Goal: Task Accomplishment & Management: Manage account settings

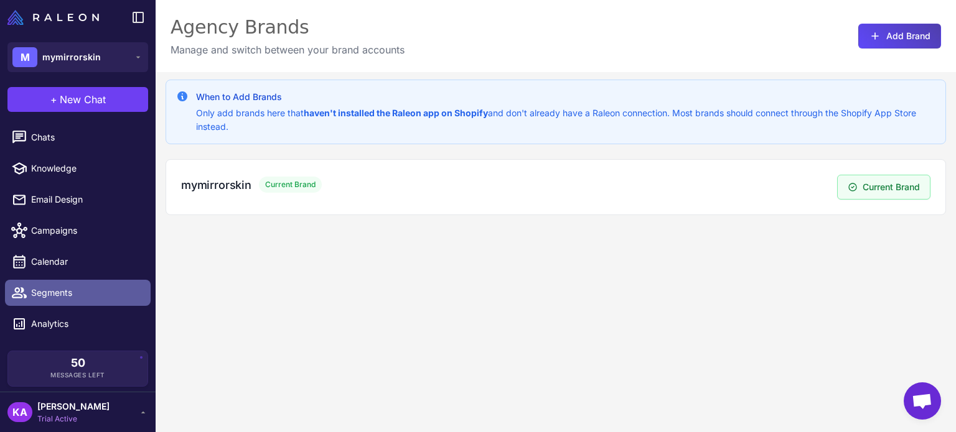
scroll to position [22, 0]
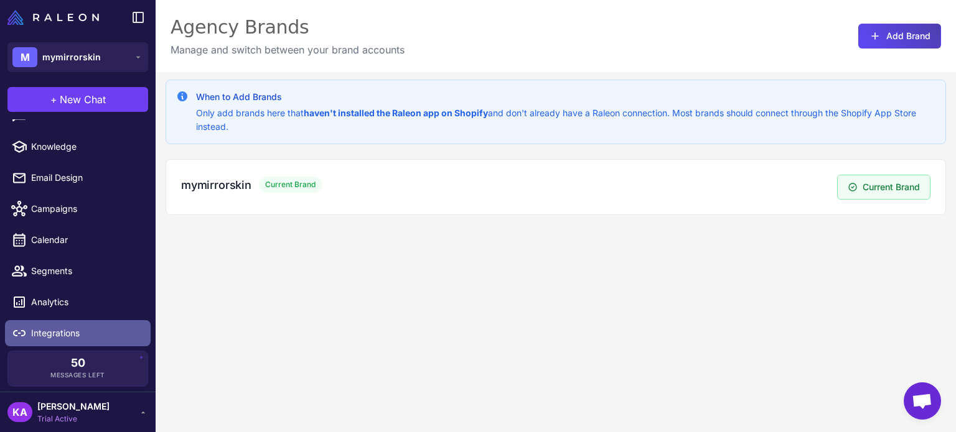
click at [52, 335] on span "Integrations" at bounding box center [86, 334] width 110 height 14
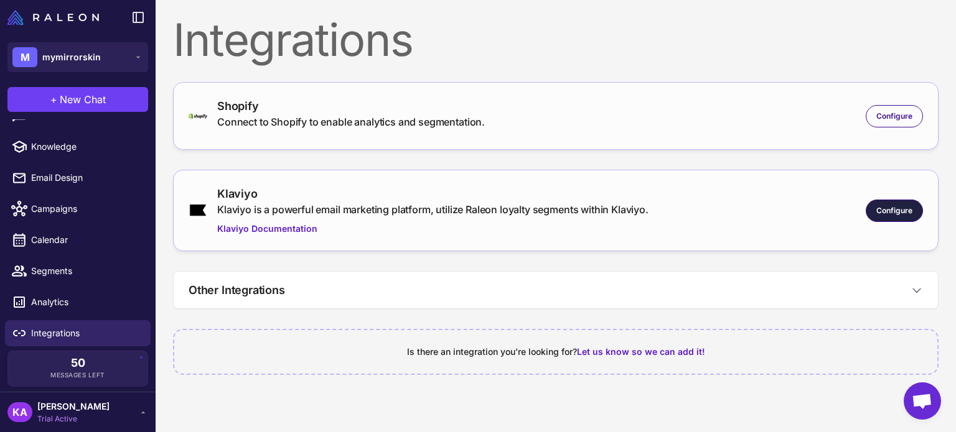
click at [911, 210] on span "Configure" at bounding box center [894, 210] width 36 height 11
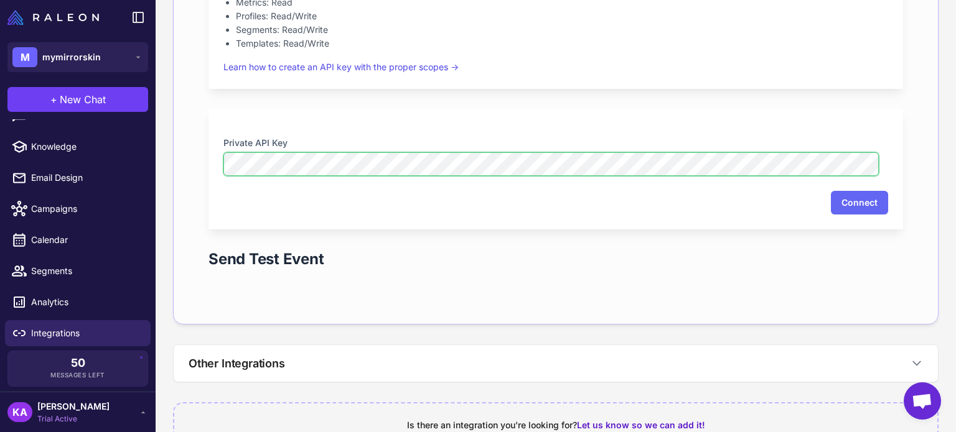
scroll to position [364, 0]
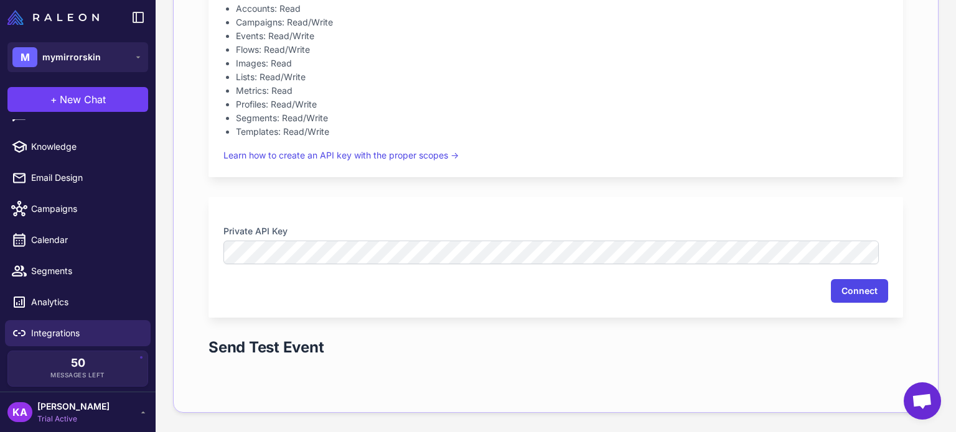
click at [849, 289] on button "Connect" at bounding box center [859, 291] width 57 height 24
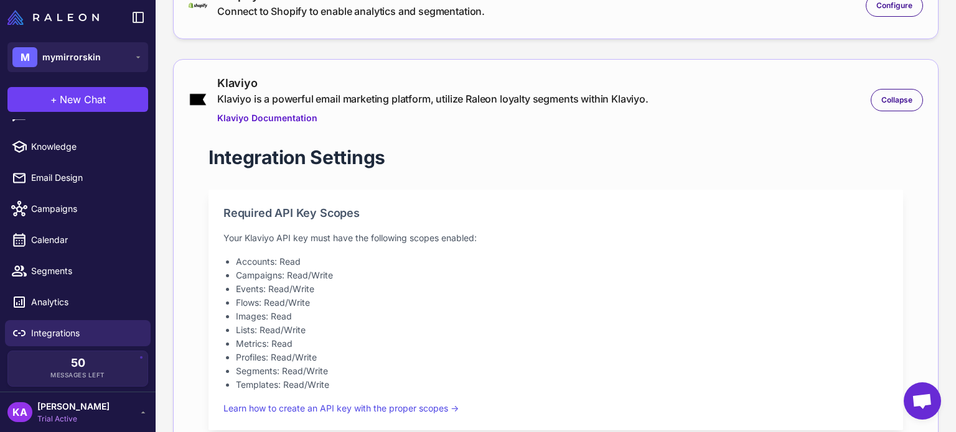
scroll to position [53, 0]
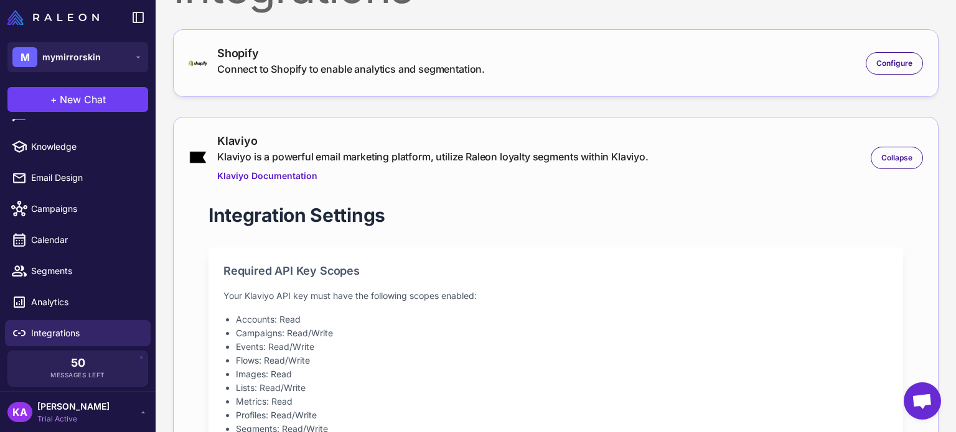
click at [0, 0] on nordpass-portal at bounding box center [0, 0] width 0 height 0
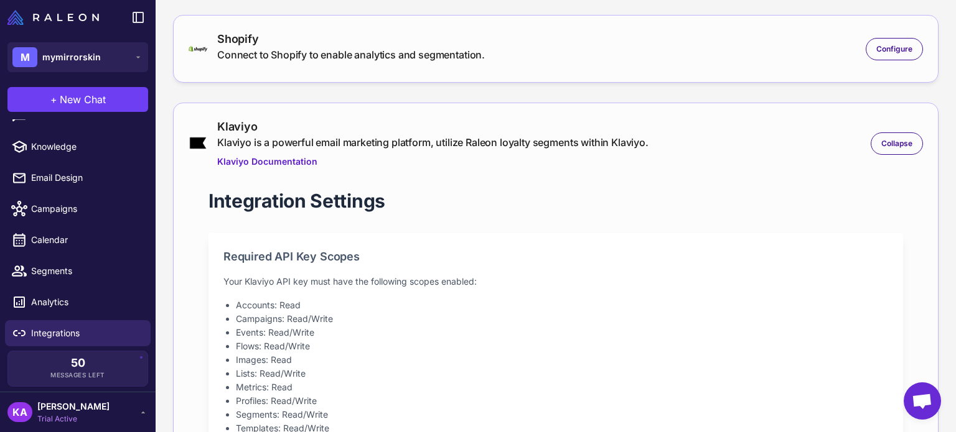
scroll to position [0, 0]
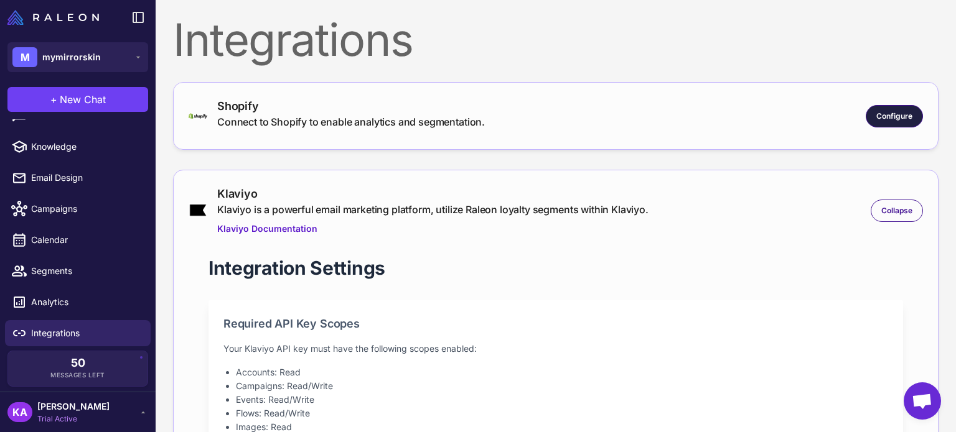
click at [885, 116] on span "Configure" at bounding box center [894, 116] width 36 height 11
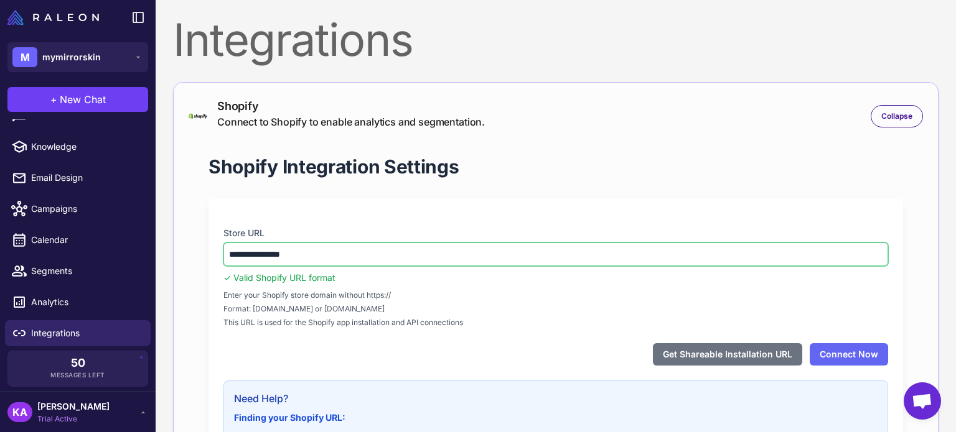
click at [337, 249] on input "**********" at bounding box center [555, 255] width 665 height 24
drag, startPoint x: 325, startPoint y: 256, endPoint x: 190, endPoint y: 233, distance: 137.0
click at [190, 233] on div "**********" at bounding box center [556, 373] width 734 height 478
paste input "*******"
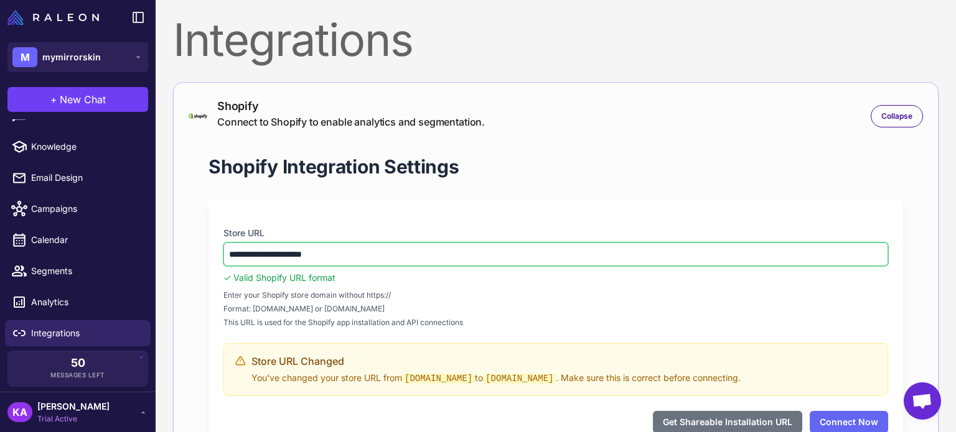
type input "**********"
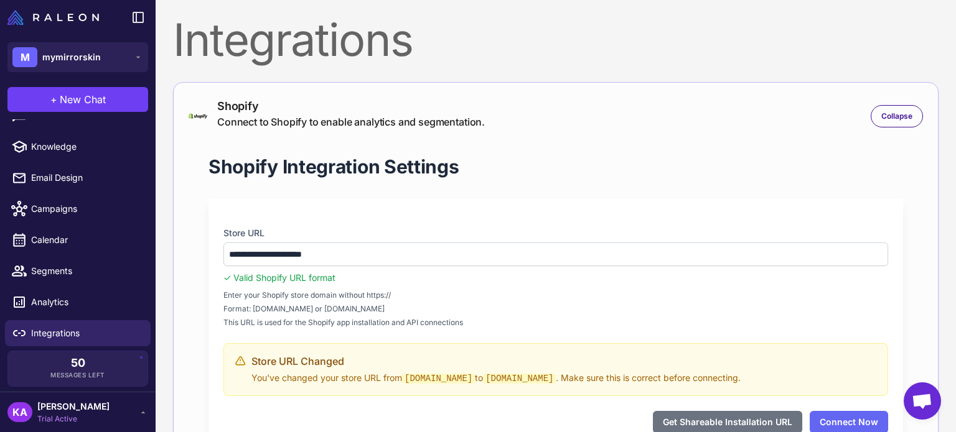
click at [579, 315] on div "Enter your Shopify store domain without https:// Format: [DOMAIN_NAME] or [DOMA…" at bounding box center [555, 309] width 665 height 39
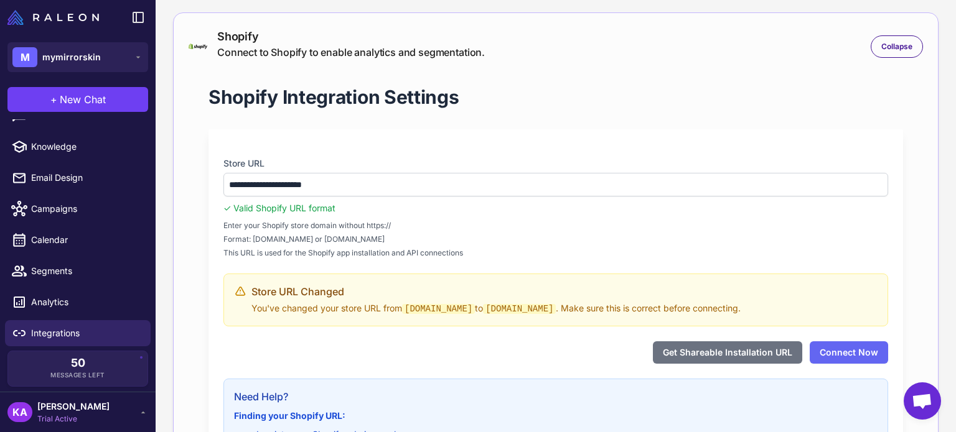
scroll to position [62, 0]
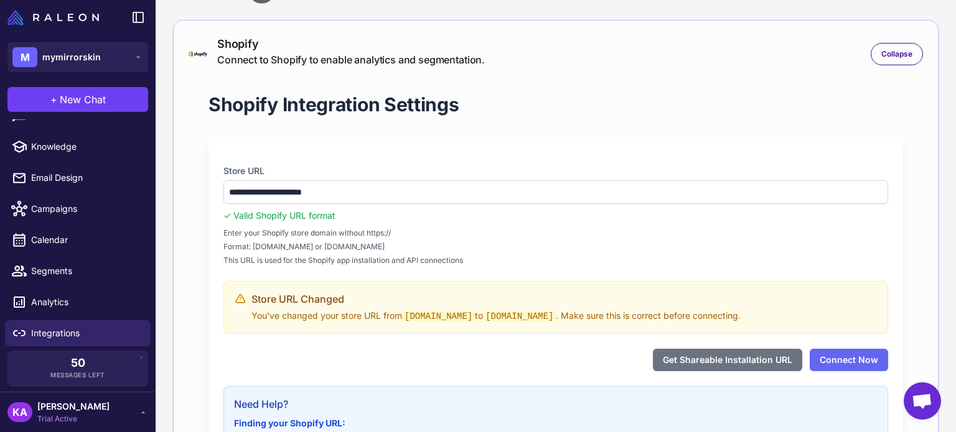
click at [543, 240] on div "Enter your Shopify store domain without https:// Format: [DOMAIN_NAME] or [DOMA…" at bounding box center [555, 247] width 665 height 39
drag, startPoint x: 246, startPoint y: 233, endPoint x: 366, endPoint y: 230, distance: 120.8
click at [366, 230] on span "Enter your Shopify store domain without https://" at bounding box center [555, 233] width 665 height 11
click at [476, 238] on div "Enter your Shopify store domain without https:// Format: [DOMAIN_NAME] or [DOMA…" at bounding box center [555, 247] width 665 height 39
click at [606, 229] on span "Enter your Shopify store domain without https://" at bounding box center [555, 233] width 665 height 11
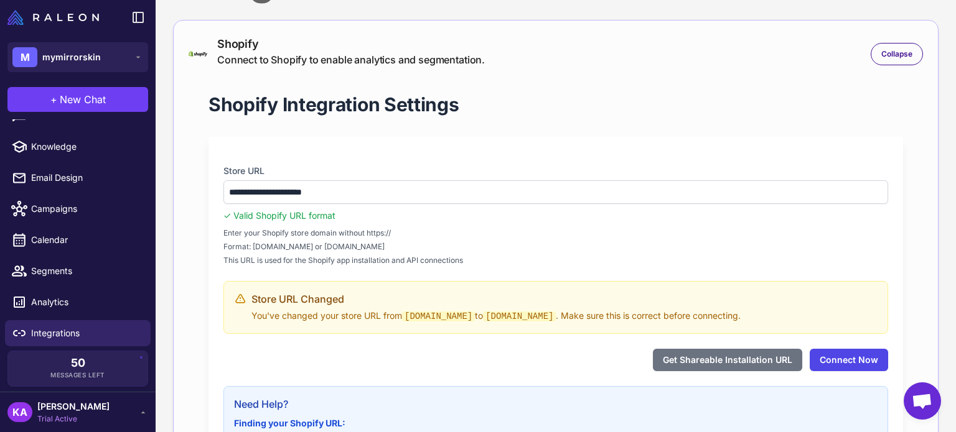
click at [824, 358] on button "Connect Now" at bounding box center [848, 360] width 78 height 22
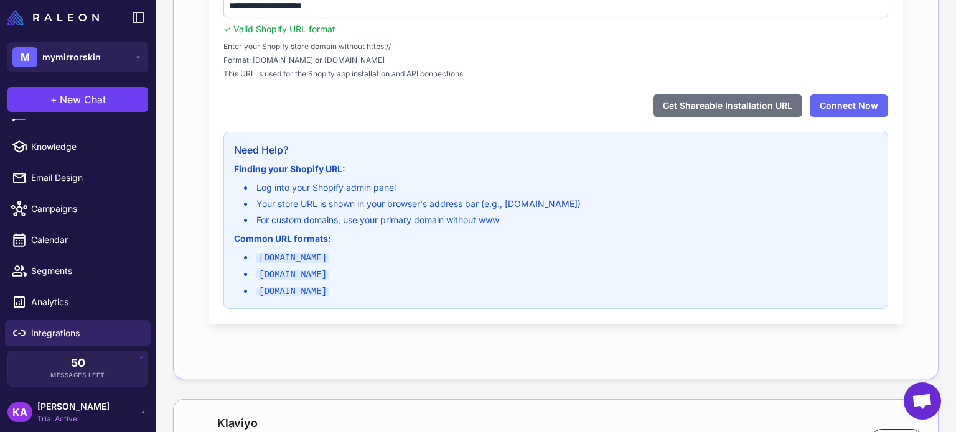
scroll to position [187, 0]
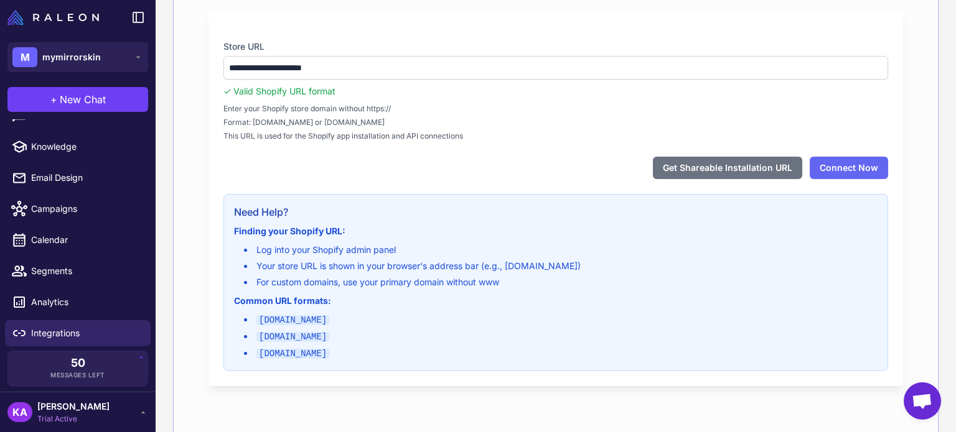
click at [337, 134] on span "This URL is used for the Shopify app installation and API connections" at bounding box center [555, 136] width 665 height 11
click at [732, 164] on button "Get Shareable Installation URL" at bounding box center [727, 168] width 149 height 22
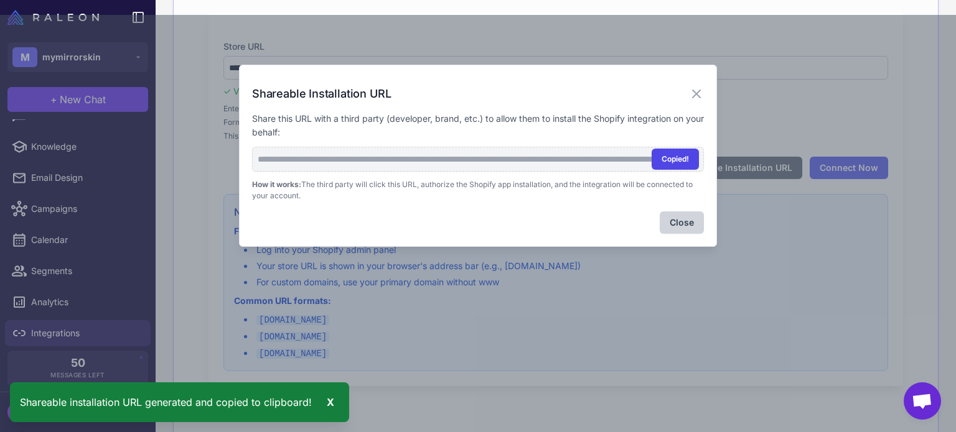
click at [676, 156] on button "Copied!" at bounding box center [674, 159] width 47 height 21
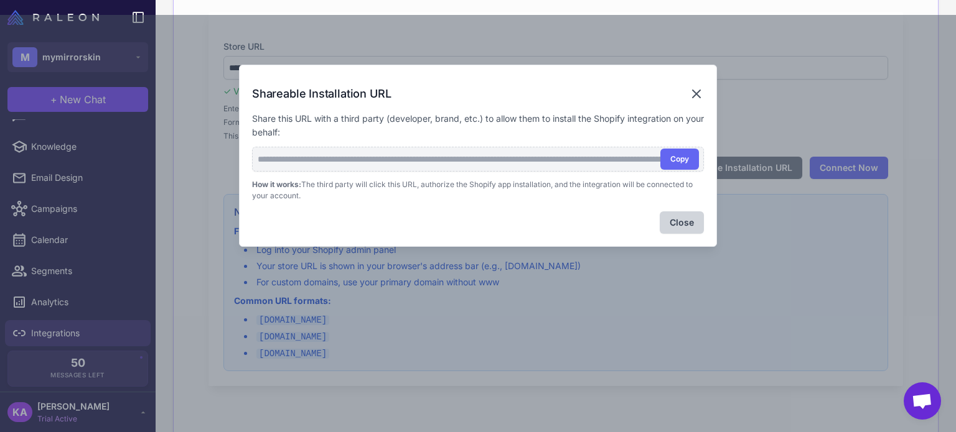
click at [694, 95] on icon at bounding box center [696, 93] width 7 height 7
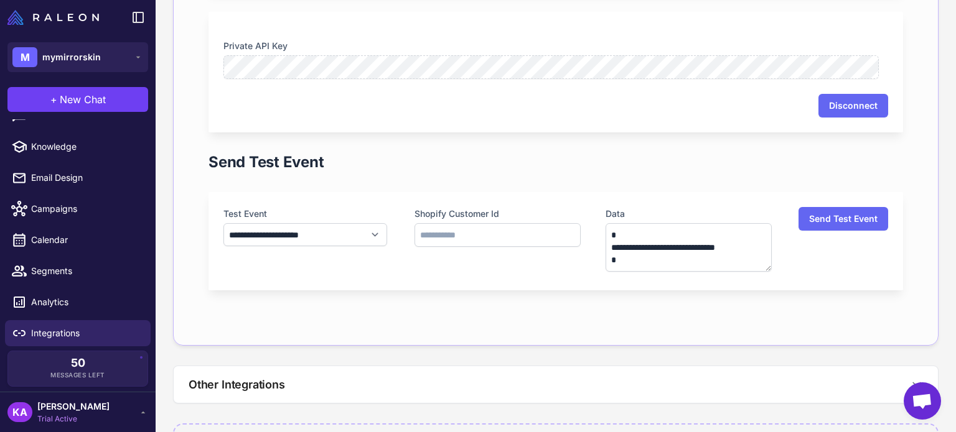
scroll to position [871, 0]
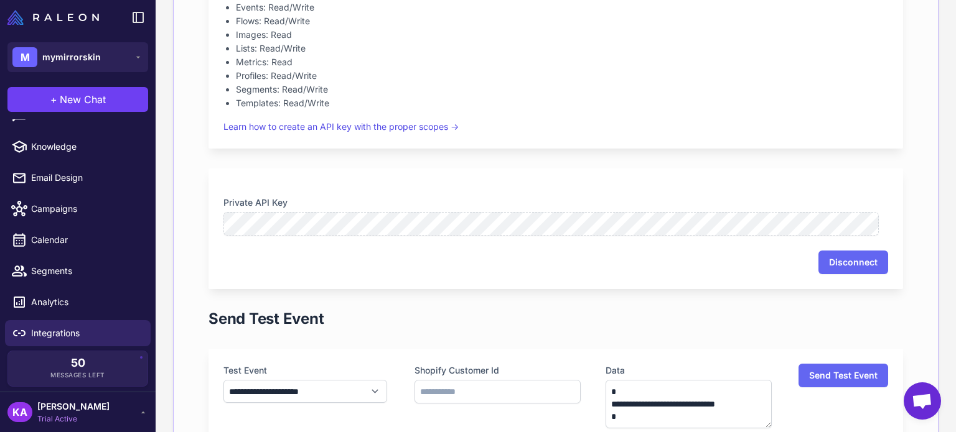
click at [14, 16] on img at bounding box center [52, 17] width 91 height 15
click at [80, 31] on div at bounding box center [78, 17] width 156 height 35
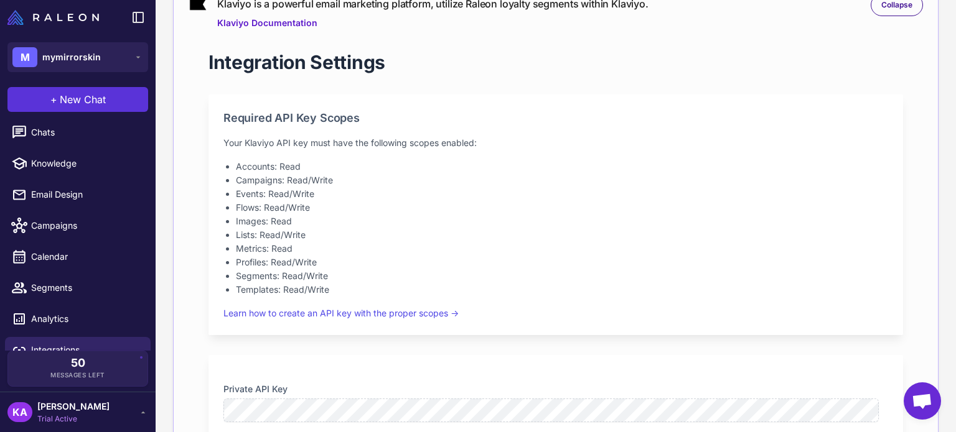
scroll to position [0, 0]
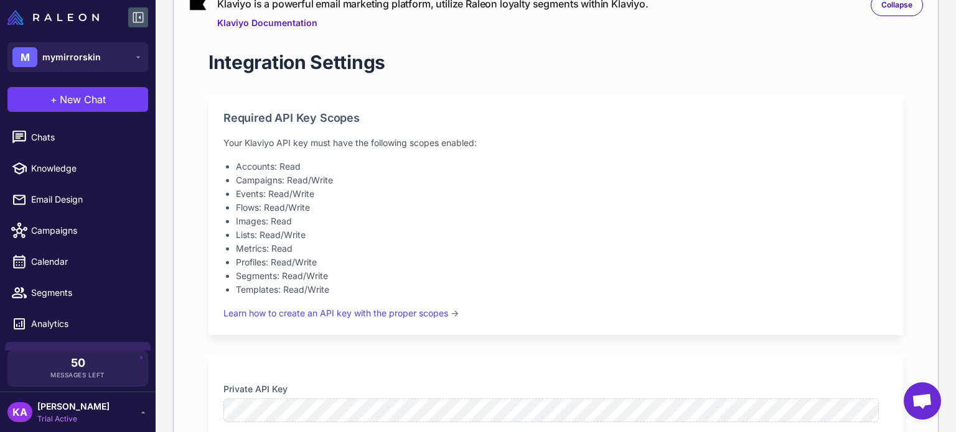
click at [136, 17] on icon at bounding box center [138, 17] width 11 height 11
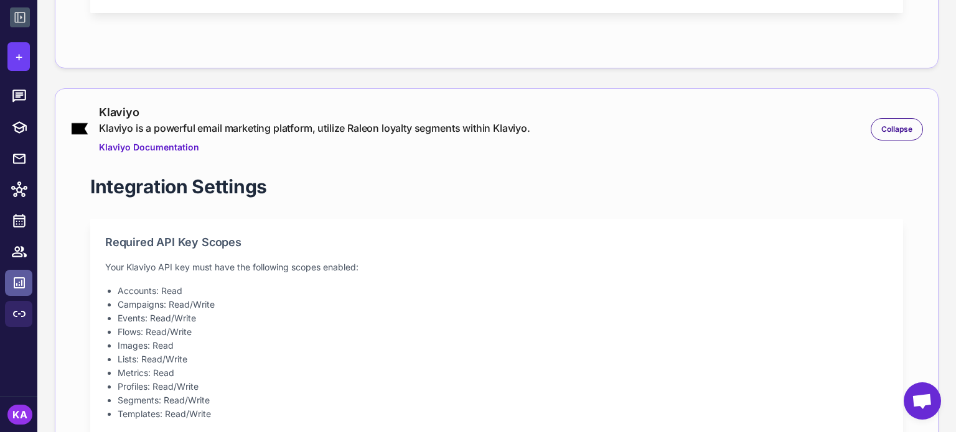
scroll to position [560, 0]
click at [18, 18] on icon at bounding box center [19, 17] width 15 height 15
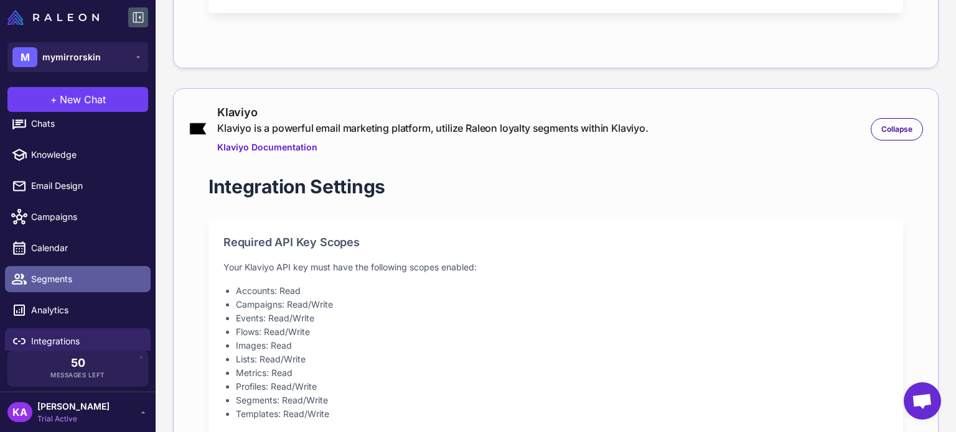
scroll to position [22, 0]
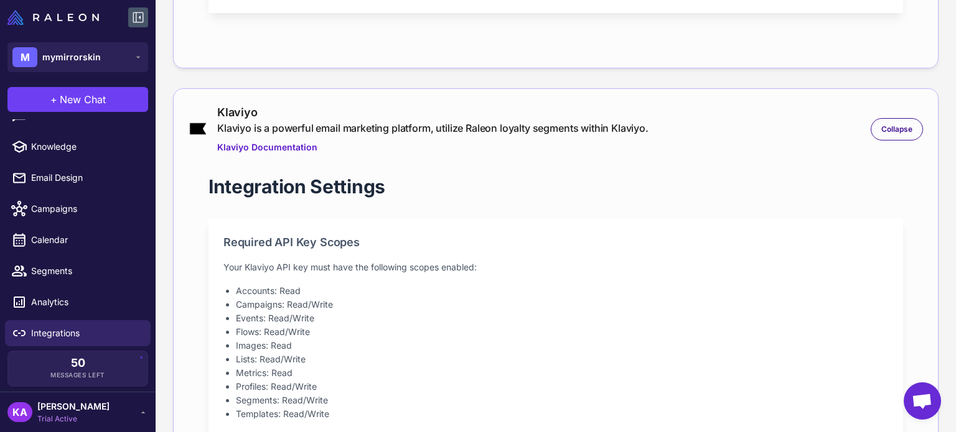
click at [87, 409] on span "[PERSON_NAME]" at bounding box center [73, 407] width 72 height 14
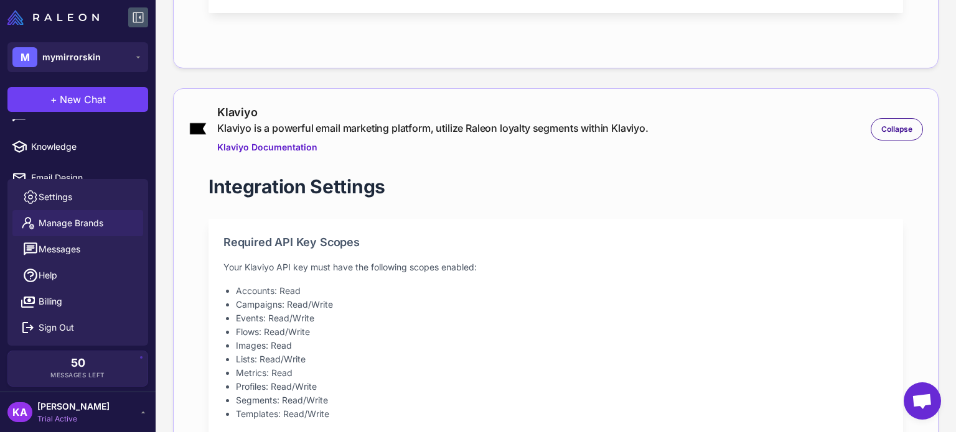
click at [68, 221] on span "Manage Brands" at bounding box center [71, 224] width 65 height 14
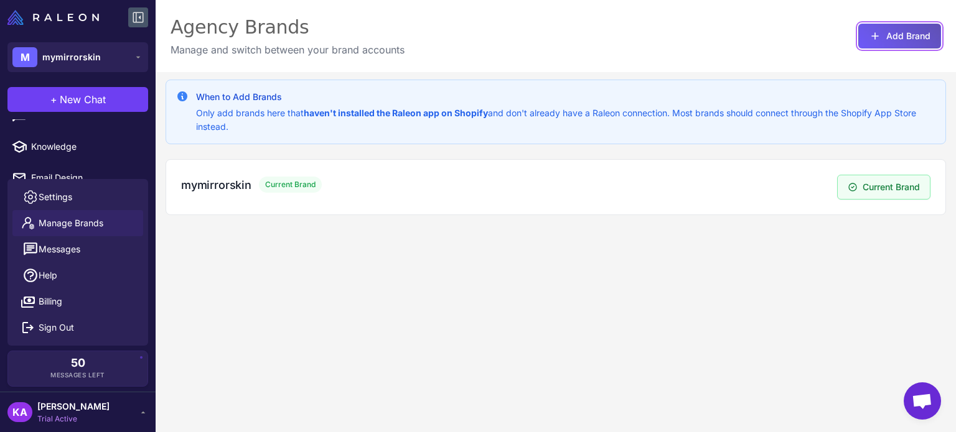
click at [884, 29] on button "Add Brand" at bounding box center [899, 36] width 83 height 25
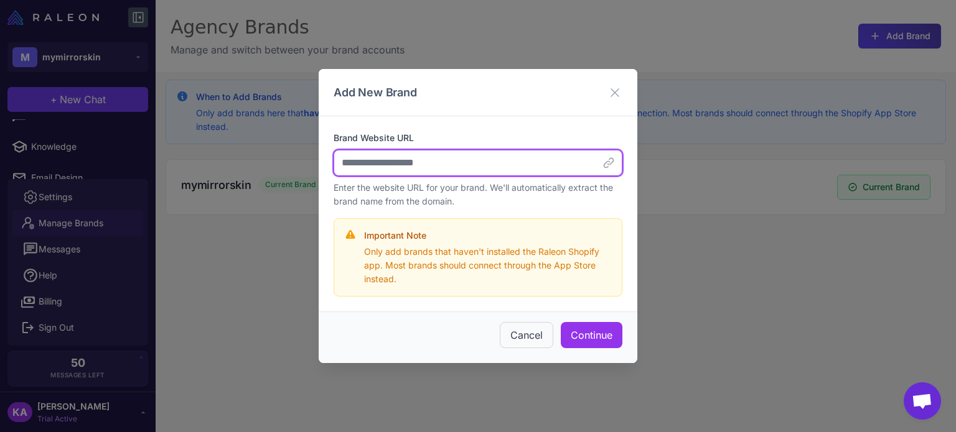
click at [389, 166] on input "Brand Website URL" at bounding box center [477, 163] width 289 height 26
paste input "**********"
type input "**********"
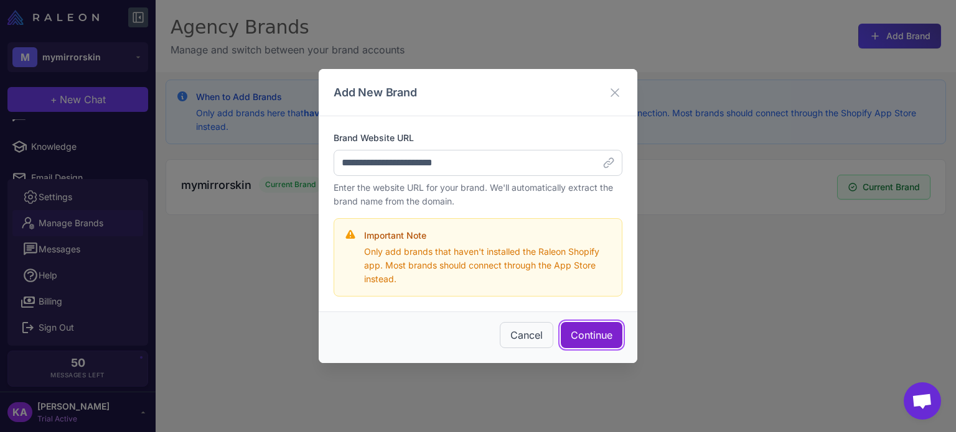
click at [593, 343] on button "Continue" at bounding box center [592, 335] width 62 height 26
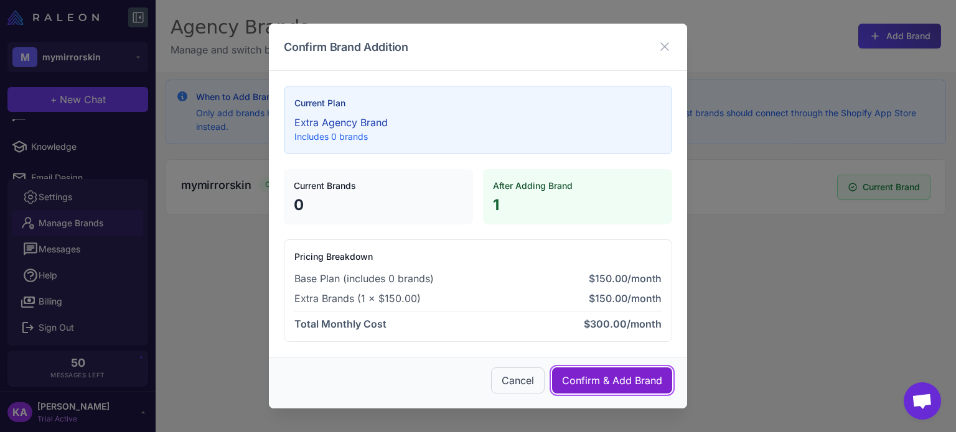
click at [605, 376] on button "Confirm & Add Brand" at bounding box center [612, 381] width 120 height 26
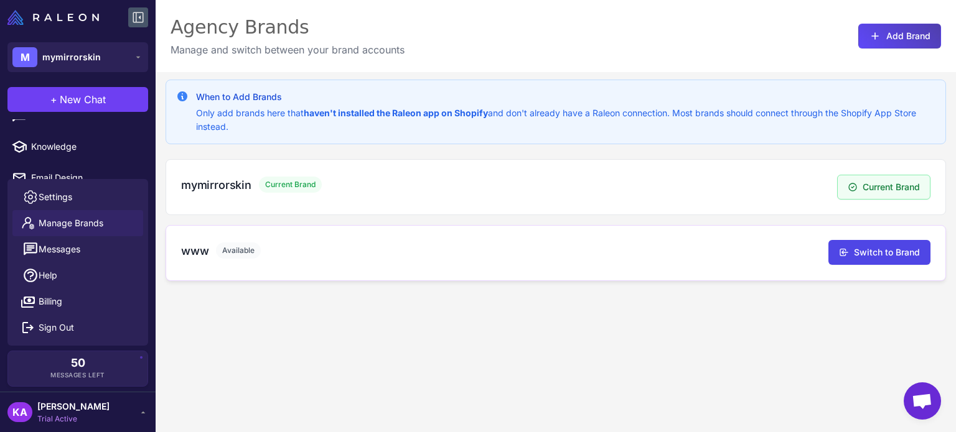
click at [212, 246] on div "www Available" at bounding box center [504, 251] width 647 height 17
click at [866, 257] on button "Switch to Brand" at bounding box center [879, 252] width 102 height 25
